Goal: Task Accomplishment & Management: Manage account settings

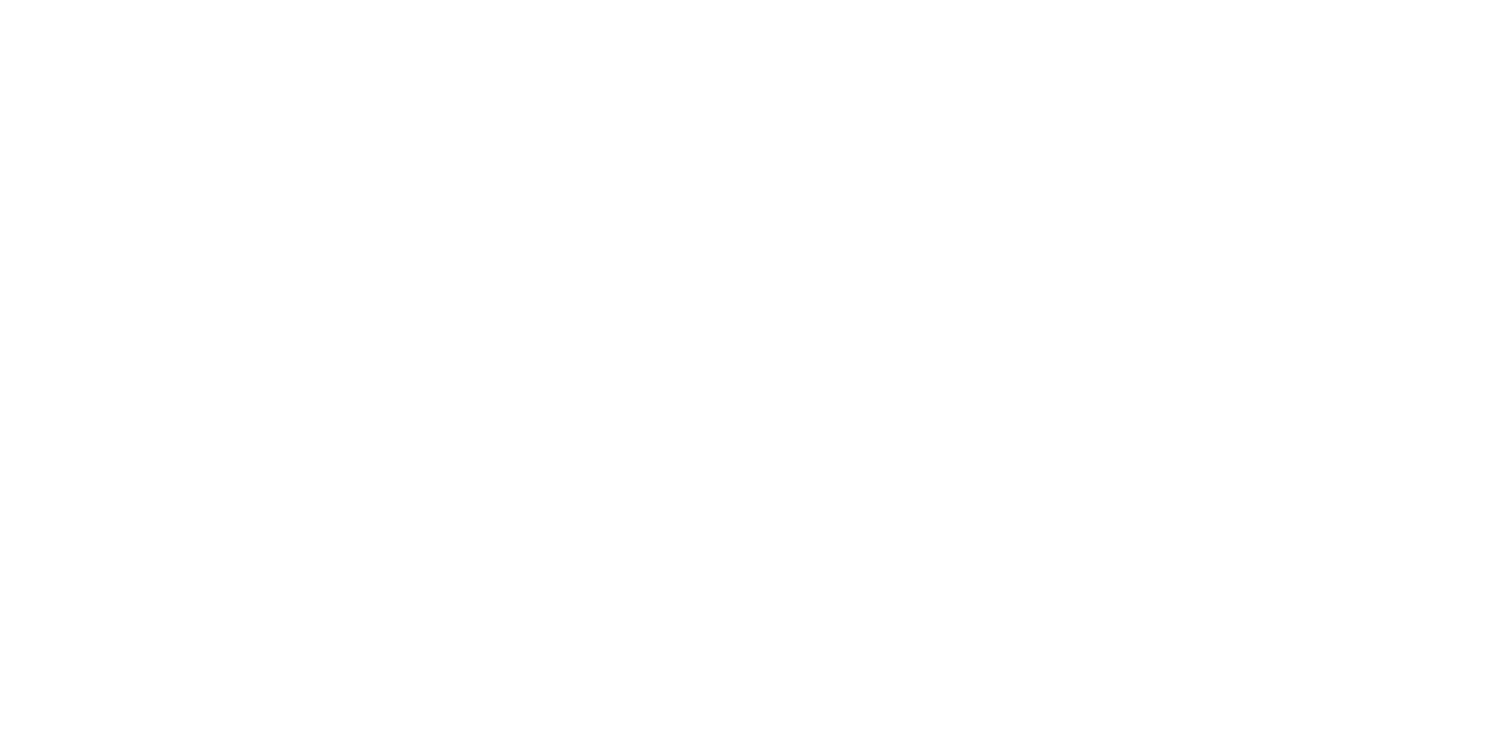
click at [1046, 8] on html at bounding box center [744, 4] width 1489 height 8
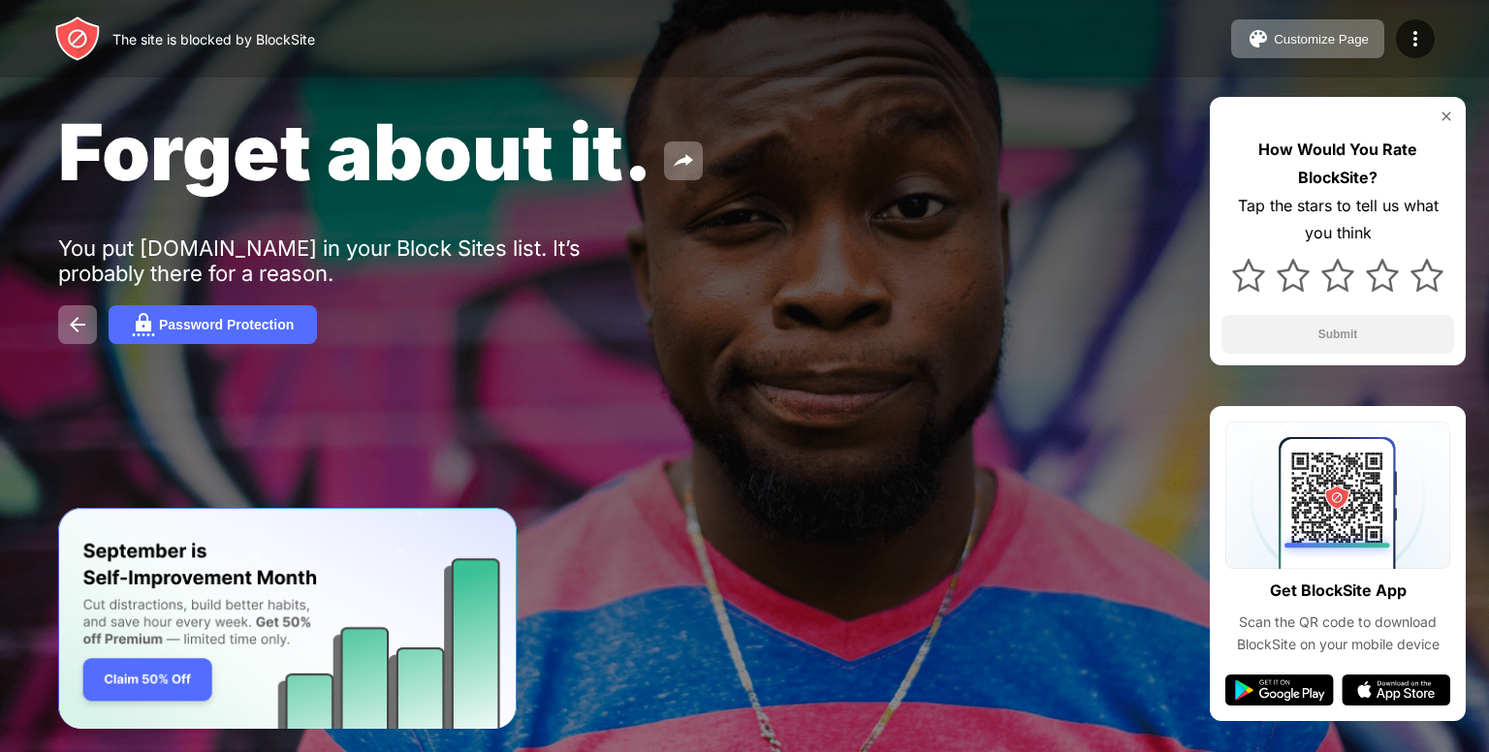
drag, startPoint x: 1046, startPoint y: 217, endPoint x: 685, endPoint y: 404, distance: 406.2
click at [685, 404] on html "The site is blocked by BlockSite Customize Page Edit Block List Redirect Custom…" at bounding box center [744, 376] width 1489 height 752
click at [1412, 32] on img at bounding box center [1415, 38] width 23 height 23
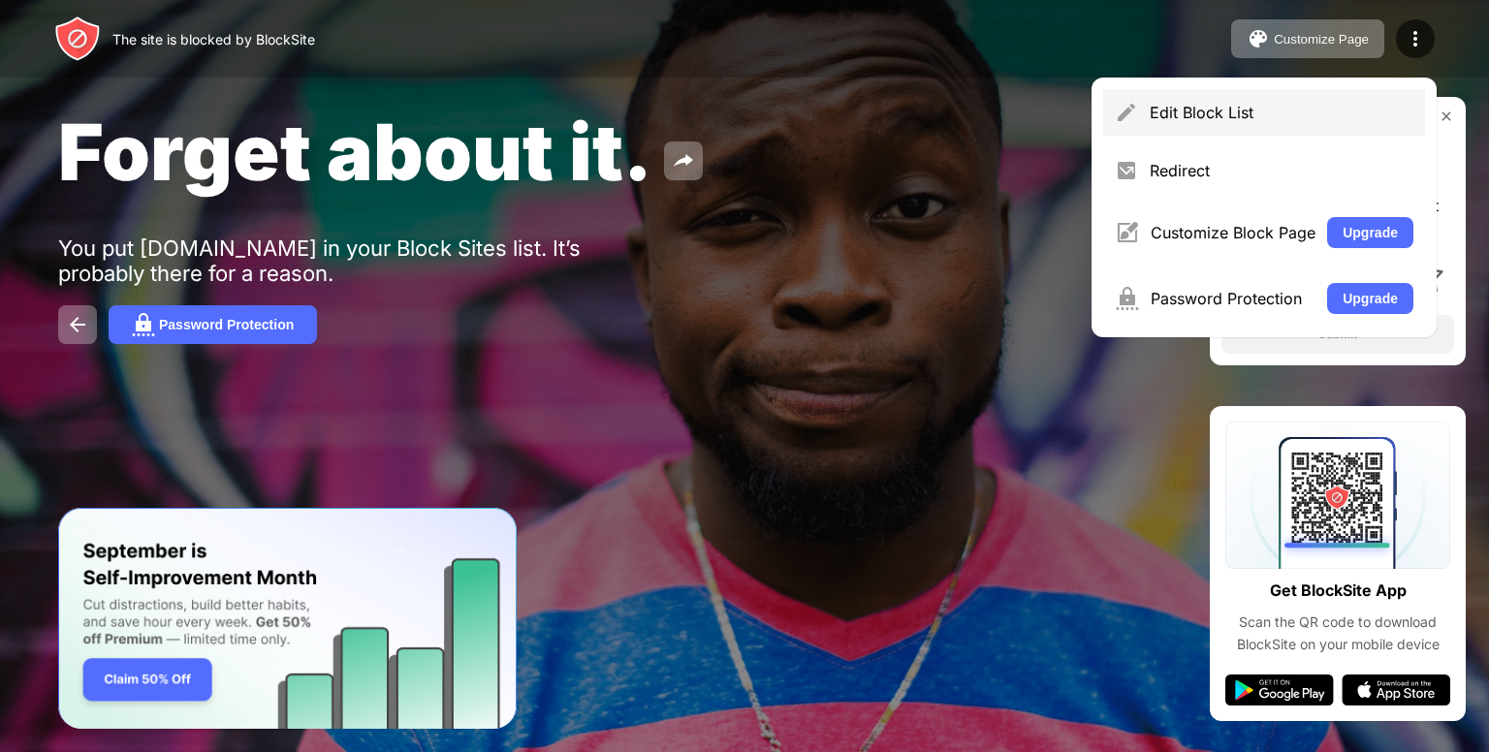
click at [1247, 119] on div "Edit Block List" at bounding box center [1282, 112] width 264 height 19
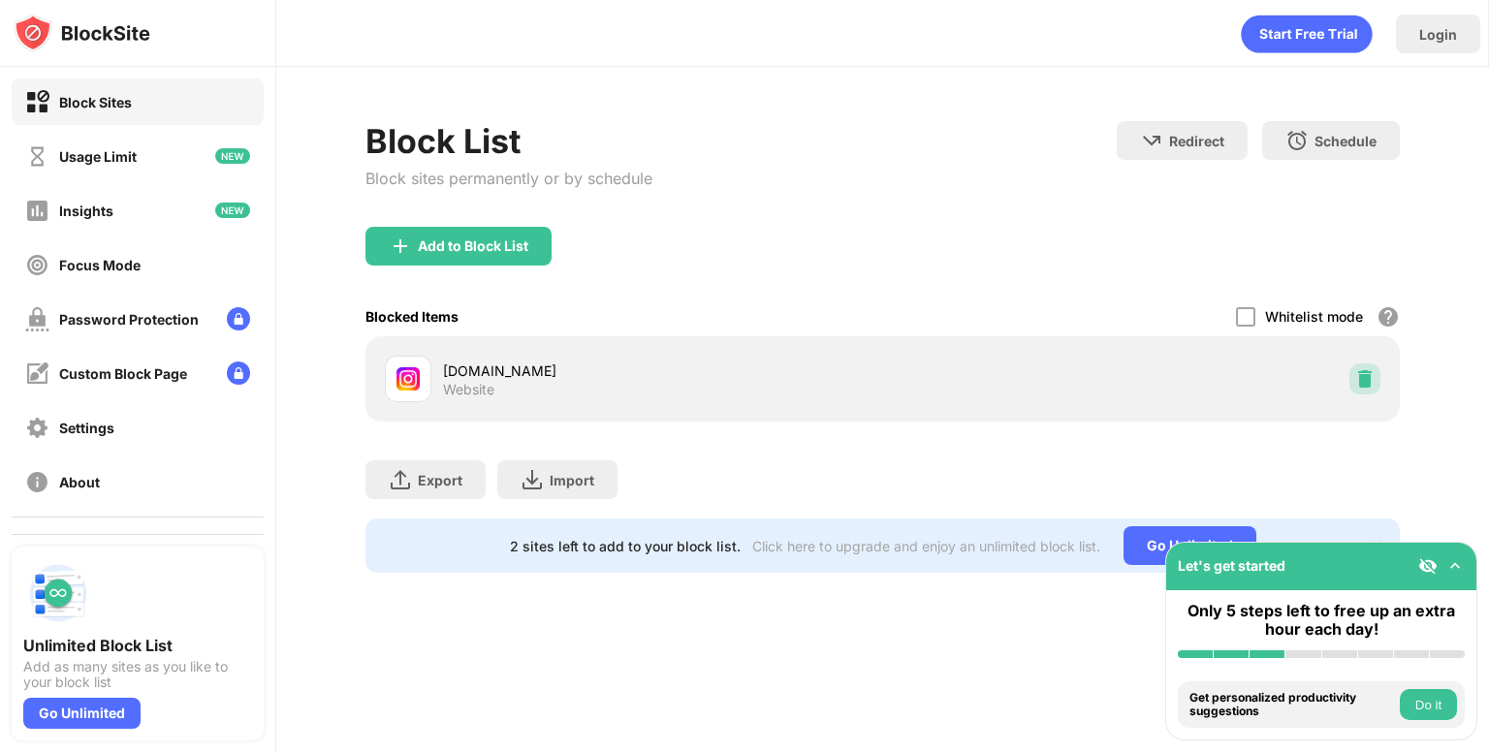
click at [1369, 373] on img at bounding box center [1364, 378] width 19 height 19
